Goal: Task Accomplishment & Management: Manage account settings

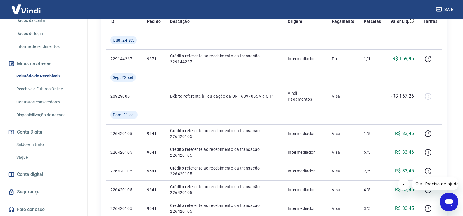
scroll to position [146, 0]
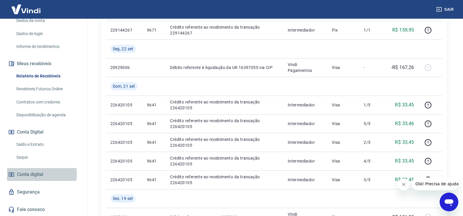
click at [33, 174] on span "Conta digital" at bounding box center [30, 174] width 26 height 8
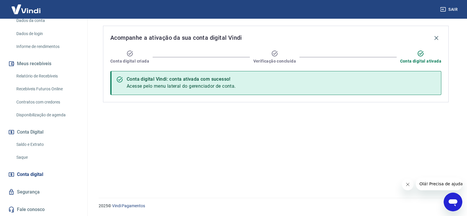
click at [32, 190] on link "Segurança" at bounding box center [43, 192] width 73 height 13
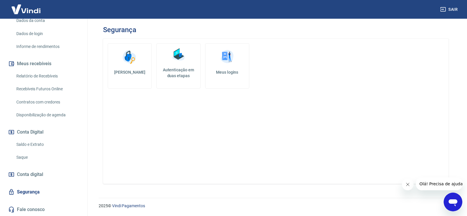
click at [36, 141] on link "Saldo e Extrato" at bounding box center [47, 144] width 66 height 12
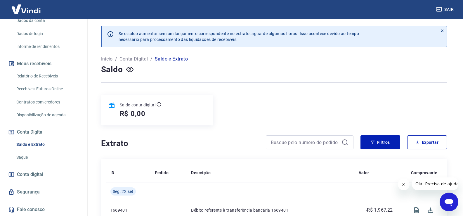
scroll to position [66, 0]
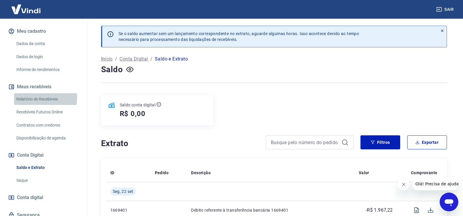
click at [34, 103] on link "Relatório de Recebíveis" at bounding box center [47, 99] width 66 height 12
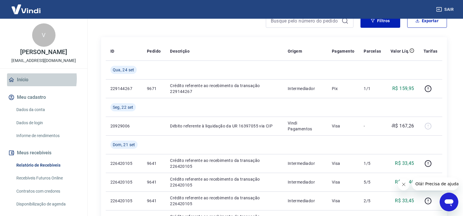
click at [28, 85] on link "Início" at bounding box center [43, 79] width 73 height 13
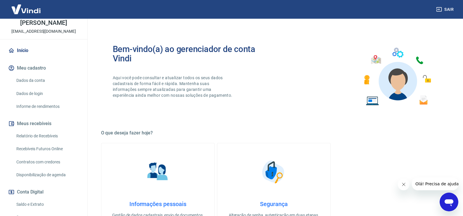
scroll to position [58, 0]
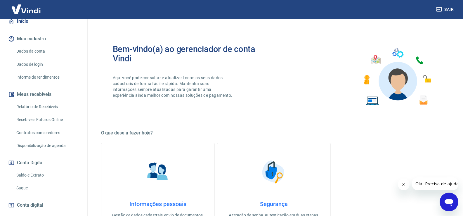
click at [41, 126] on link "Recebíveis Futuros Online" at bounding box center [47, 120] width 66 height 12
